Goal: Transaction & Acquisition: Purchase product/service

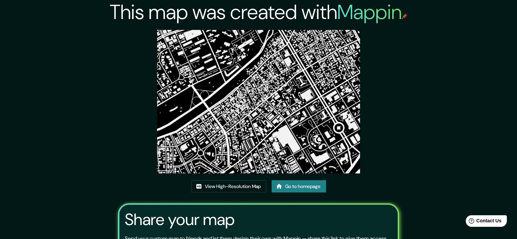
click at [321, 190] on link "Go to homepage" at bounding box center [299, 186] width 54 height 13
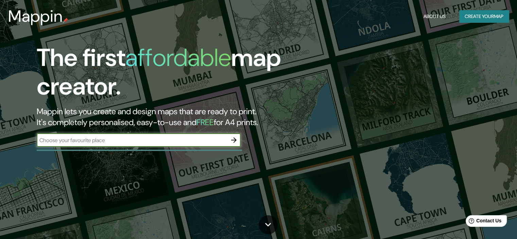
click at [105, 142] on input "text" at bounding box center [132, 140] width 190 height 8
type input "n"
type input "ensanche la paz"
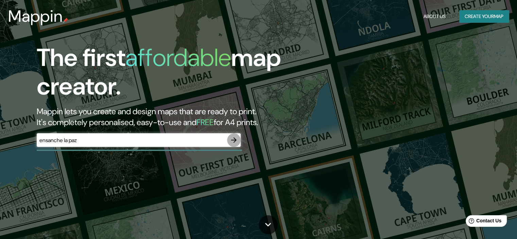
click at [236, 139] on icon "button" at bounding box center [233, 139] width 5 height 5
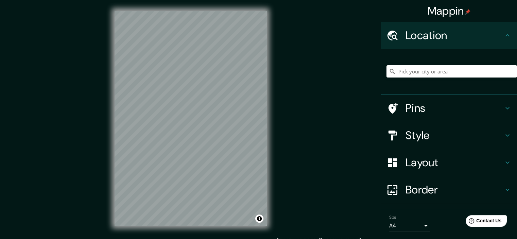
click at [277, 40] on div "Mappin Location Pins Style Layout Border Choose a border. Hint : you can make l…" at bounding box center [258, 124] width 517 height 248
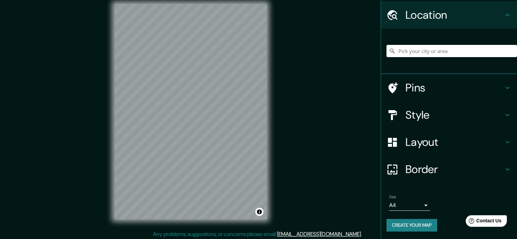
scroll to position [9, 0]
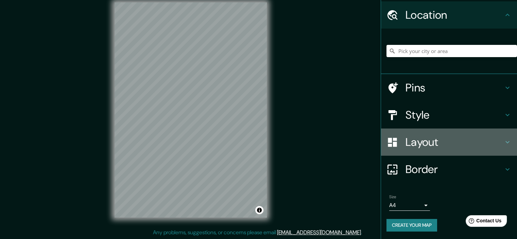
click at [412, 142] on h4 "Layout" at bounding box center [455, 142] width 98 height 14
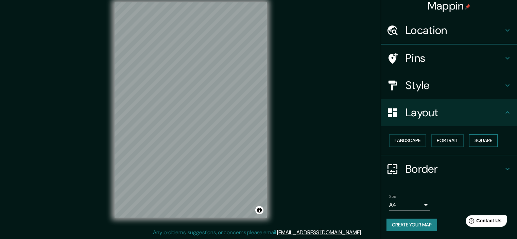
scroll to position [5, 0]
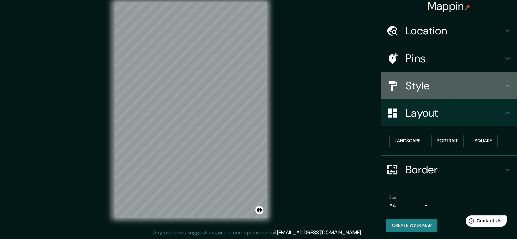
click at [437, 85] on h4 "Style" at bounding box center [455, 86] width 98 height 14
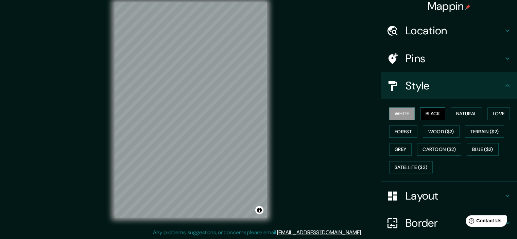
click at [423, 113] on button "Black" at bounding box center [433, 113] width 26 height 13
click at [469, 113] on button "Natural" at bounding box center [466, 113] width 31 height 13
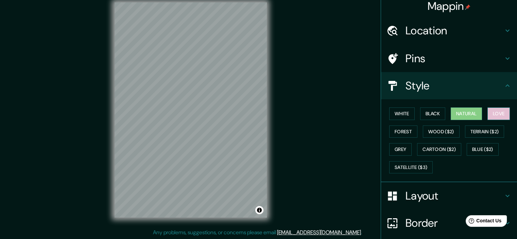
click at [500, 113] on button "Love" at bounding box center [499, 113] width 22 height 13
click at [403, 127] on button "Forest" at bounding box center [403, 131] width 28 height 13
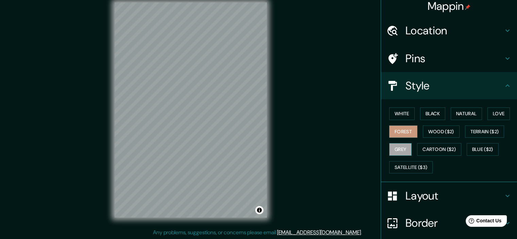
click at [389, 151] on button "Grey" at bounding box center [400, 149] width 22 height 13
click at [391, 111] on button "White" at bounding box center [402, 113] width 26 height 13
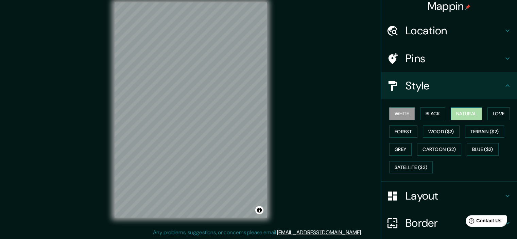
click at [465, 113] on button "Natural" at bounding box center [466, 113] width 31 height 13
click at [494, 109] on button "Love" at bounding box center [499, 113] width 22 height 13
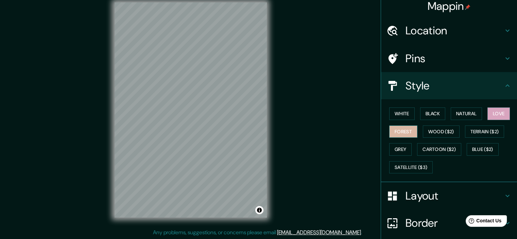
click at [397, 131] on button "Forest" at bounding box center [403, 131] width 28 height 13
click at [397, 149] on button "Grey" at bounding box center [400, 149] width 22 height 13
